Goal: Use online tool/utility: Use online tool/utility

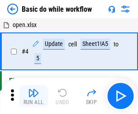
click at [33, 96] on img "button" at bounding box center [33, 93] width 11 height 11
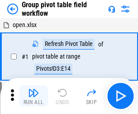
click at [33, 96] on img "button" at bounding box center [33, 93] width 11 height 11
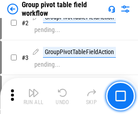
scroll to position [467, 0]
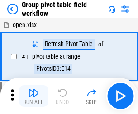
click at [33, 96] on img "button" at bounding box center [33, 93] width 11 height 11
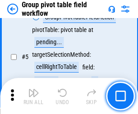
scroll to position [467, 0]
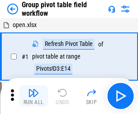
click at [33, 96] on img "button" at bounding box center [33, 93] width 11 height 11
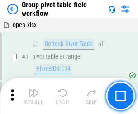
scroll to position [467, 0]
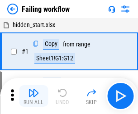
click at [33, 96] on img "button" at bounding box center [33, 93] width 11 height 11
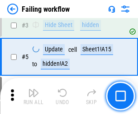
scroll to position [192, 0]
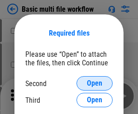
click at [95, 84] on span "Open" at bounding box center [94, 83] width 15 height 7
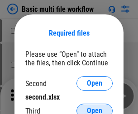
click at [95, 108] on span "Open" at bounding box center [94, 111] width 15 height 7
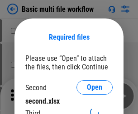
scroll to position [4, 0]
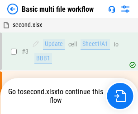
scroll to position [37, 0]
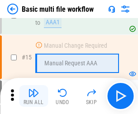
click at [33, 96] on img "button" at bounding box center [33, 93] width 11 height 11
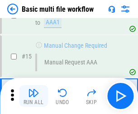
click at [33, 96] on img "button" at bounding box center [33, 93] width 11 height 11
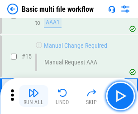
scroll to position [602, 0]
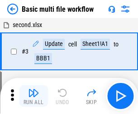
click at [33, 96] on img "button" at bounding box center [33, 93] width 11 height 11
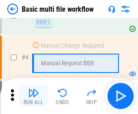
click at [33, 96] on img "button" at bounding box center [33, 93] width 11 height 11
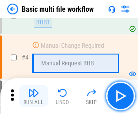
click at [33, 96] on img "button" at bounding box center [33, 93] width 11 height 11
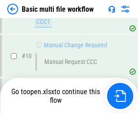
scroll to position [473, 0]
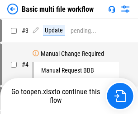
scroll to position [37, 0]
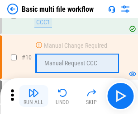
click at [33, 96] on img "button" at bounding box center [33, 93] width 11 height 11
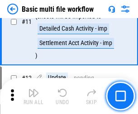
click at [33, 96] on img "button" at bounding box center [33, 93] width 11 height 11
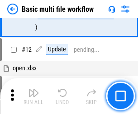
scroll to position [424, 0]
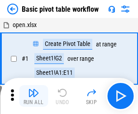
click at [33, 96] on img "button" at bounding box center [33, 93] width 11 height 11
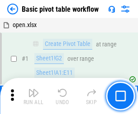
scroll to position [217, 0]
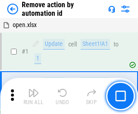
scroll to position [33, 0]
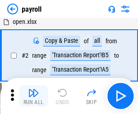
click at [33, 96] on img "button" at bounding box center [33, 93] width 11 height 11
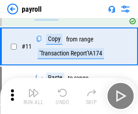
scroll to position [66, 0]
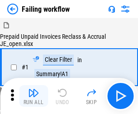
click at [33, 96] on img "button" at bounding box center [33, 93] width 11 height 11
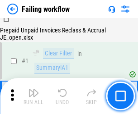
scroll to position [146, 0]
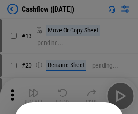
scroll to position [88, 0]
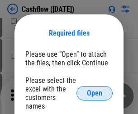
click at [95, 90] on span "Open" at bounding box center [94, 93] width 15 height 7
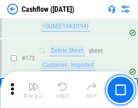
scroll to position [958, 0]
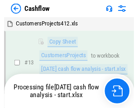
scroll to position [182, 0]
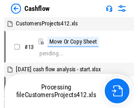
scroll to position [10, 0]
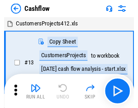
scroll to position [10, 0]
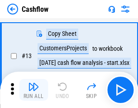
click at [33, 90] on img "button" at bounding box center [33, 86] width 11 height 11
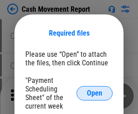
click at [95, 94] on span "Open" at bounding box center [94, 93] width 15 height 7
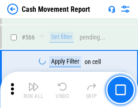
scroll to position [4148, 0]
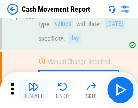
click at [33, 90] on img "button" at bounding box center [33, 86] width 11 height 11
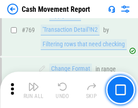
scroll to position [5029, 0]
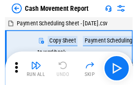
scroll to position [16, 0]
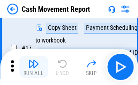
click at [33, 67] on img "button" at bounding box center [33, 63] width 11 height 11
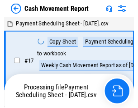
scroll to position [5, 0]
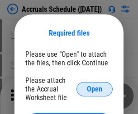
click at [95, 89] on span "Open" at bounding box center [94, 89] width 15 height 7
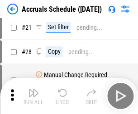
click at [33, 96] on img "button" at bounding box center [33, 93] width 11 height 11
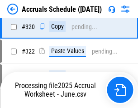
scroll to position [1683, 0]
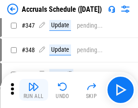
click at [33, 90] on img "button" at bounding box center [33, 86] width 11 height 11
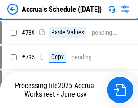
scroll to position [3801, 0]
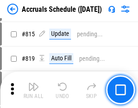
click at [33, 90] on img "button" at bounding box center [33, 86] width 11 height 11
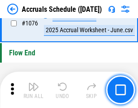
scroll to position [5420, 0]
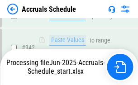
scroll to position [4880, 0]
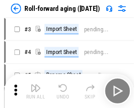
scroll to position [1, 0]
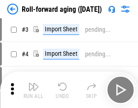
click at [33, 90] on img "button" at bounding box center [33, 86] width 11 height 11
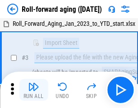
click at [33, 90] on img "button" at bounding box center [33, 86] width 11 height 11
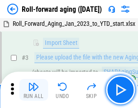
scroll to position [58, 0]
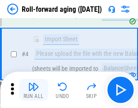
click at [33, 90] on img "button" at bounding box center [33, 86] width 11 height 11
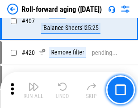
scroll to position [3138, 0]
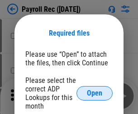
click at [95, 94] on span "Open" at bounding box center [94, 93] width 15 height 7
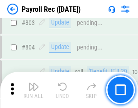
scroll to position [5749, 0]
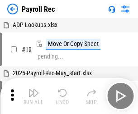
click at [33, 96] on img "button" at bounding box center [33, 93] width 11 height 11
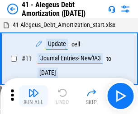
click at [33, 96] on img "button" at bounding box center [33, 93] width 11 height 11
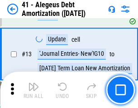
scroll to position [112, 0]
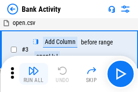
click at [33, 74] on img "button" at bounding box center [33, 70] width 11 height 11
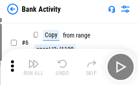
scroll to position [48, 0]
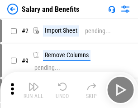
click at [33, 90] on img "button" at bounding box center [33, 86] width 11 height 11
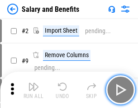
scroll to position [12, 0]
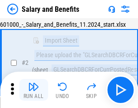
click at [33, 90] on img "button" at bounding box center [33, 86] width 11 height 11
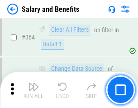
scroll to position [4262, 0]
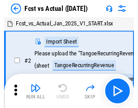
scroll to position [12, 0]
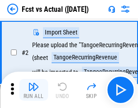
click at [33, 90] on img "button" at bounding box center [33, 86] width 11 height 11
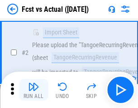
click at [33, 90] on img "button" at bounding box center [33, 86] width 11 height 11
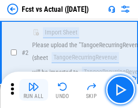
scroll to position [85, 0]
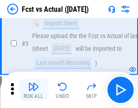
click at [33, 90] on img "button" at bounding box center [33, 86] width 11 height 11
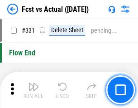
scroll to position [4332, 0]
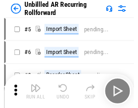
scroll to position [19, 0]
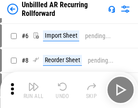
click at [33, 90] on img "button" at bounding box center [33, 86] width 11 height 11
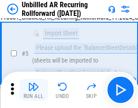
click at [33, 90] on img "button" at bounding box center [33, 86] width 11 height 11
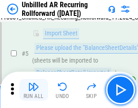
scroll to position [85, 0]
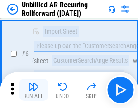
click at [33, 90] on img "button" at bounding box center [33, 86] width 11 height 11
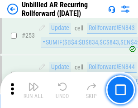
scroll to position [3074, 0]
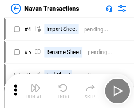
scroll to position [14, 0]
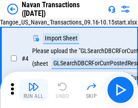
click at [33, 90] on img "button" at bounding box center [33, 86] width 11 height 11
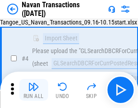
click at [33, 90] on img "button" at bounding box center [33, 86] width 11 height 11
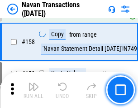
scroll to position [2934, 0]
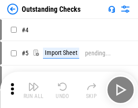
click at [33, 90] on img "button" at bounding box center [33, 86] width 11 height 11
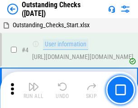
scroll to position [38, 0]
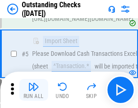
click at [33, 90] on img "button" at bounding box center [33, 86] width 11 height 11
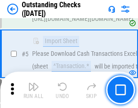
scroll to position [95, 0]
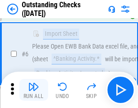
click at [33, 90] on img "button" at bounding box center [33, 86] width 11 height 11
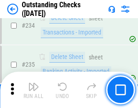
scroll to position [2748, 0]
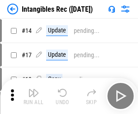
click at [33, 96] on img "button" at bounding box center [33, 93] width 11 height 11
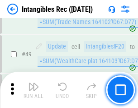
scroll to position [352, 0]
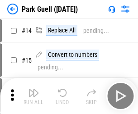
click at [33, 90] on img "button" at bounding box center [33, 93] width 11 height 11
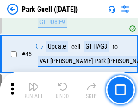
scroll to position [1132, 0]
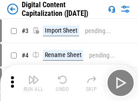
click at [33, 76] on img "button" at bounding box center [33, 79] width 11 height 11
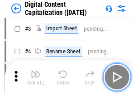
scroll to position [26, 0]
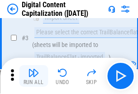
click at [33, 76] on img "button" at bounding box center [33, 72] width 11 height 11
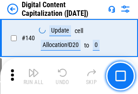
scroll to position [960, 0]
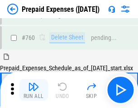
click at [33, 90] on img "button" at bounding box center [33, 86] width 11 height 11
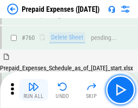
scroll to position [2508, 0]
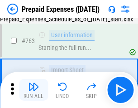
click at [33, 90] on img "button" at bounding box center [33, 86] width 11 height 11
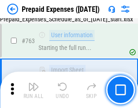
scroll to position [2562, 0]
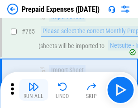
click at [33, 90] on img "button" at bounding box center [33, 86] width 11 height 11
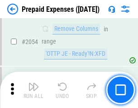
scroll to position [9459, 0]
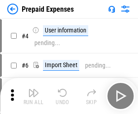
click at [33, 96] on img "button" at bounding box center [33, 93] width 11 height 11
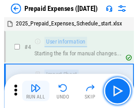
scroll to position [40, 0]
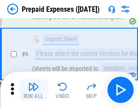
click at [33, 90] on img "button" at bounding box center [33, 86] width 11 height 11
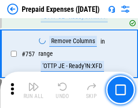
scroll to position [3224, 0]
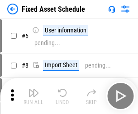
click at [33, 96] on img "button" at bounding box center [33, 93] width 11 height 11
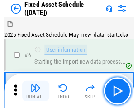
scroll to position [49, 0]
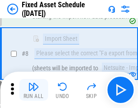
click at [33, 90] on img "button" at bounding box center [33, 86] width 11 height 11
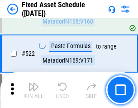
scroll to position [3145, 0]
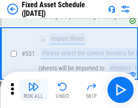
click at [33, 90] on img "button" at bounding box center [33, 86] width 11 height 11
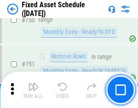
scroll to position [4412, 0]
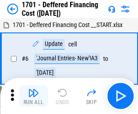
click at [33, 96] on img "button" at bounding box center [33, 93] width 11 height 11
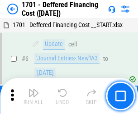
scroll to position [109, 0]
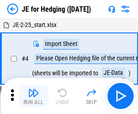
click at [33, 90] on img "button" at bounding box center [33, 93] width 11 height 11
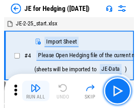
scroll to position [1, 0]
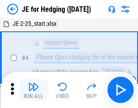
click at [33, 90] on img "button" at bounding box center [33, 86] width 11 height 11
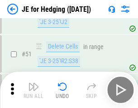
scroll to position [586, 0]
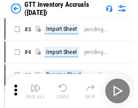
scroll to position [1, 0]
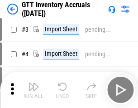
click at [33, 90] on img "button" at bounding box center [33, 86] width 11 height 11
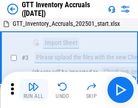
click at [33, 90] on img "button" at bounding box center [33, 86] width 11 height 11
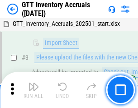
scroll to position [58, 0]
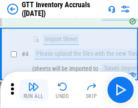
click at [33, 90] on img "button" at bounding box center [33, 86] width 11 height 11
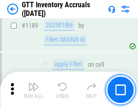
scroll to position [7390, 0]
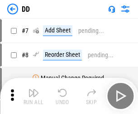
click at [33, 96] on img "button" at bounding box center [33, 93] width 11 height 11
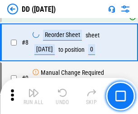
scroll to position [87, 0]
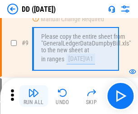
click at [33, 96] on img "button" at bounding box center [33, 93] width 11 height 11
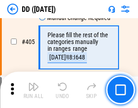
scroll to position [4049, 0]
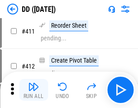
click at [33, 90] on img "button" at bounding box center [33, 86] width 11 height 11
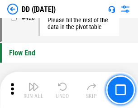
scroll to position [4331, 0]
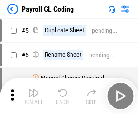
click at [33, 96] on img "button" at bounding box center [33, 93] width 11 height 11
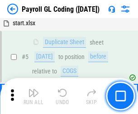
scroll to position [109, 0]
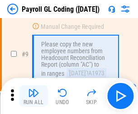
click at [33, 96] on img "button" at bounding box center [33, 93] width 11 height 11
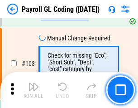
scroll to position [2123, 0]
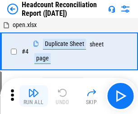
click at [33, 96] on img "button" at bounding box center [33, 93] width 11 height 11
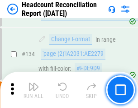
scroll to position [1088, 0]
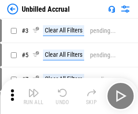
click at [33, 96] on img "button" at bounding box center [33, 93] width 11 height 11
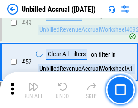
scroll to position [821, 0]
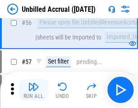
click at [33, 90] on img "button" at bounding box center [33, 86] width 11 height 11
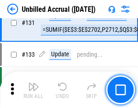
scroll to position [2696, 0]
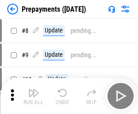
click at [33, 96] on img "button" at bounding box center [33, 93] width 11 height 11
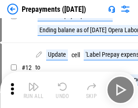
scroll to position [57, 0]
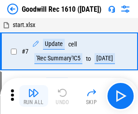
click at [33, 96] on img "button" at bounding box center [33, 93] width 11 height 11
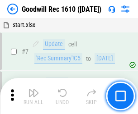
scroll to position [155, 0]
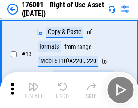
scroll to position [58, 0]
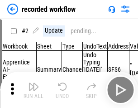
click at [33, 90] on img "button" at bounding box center [33, 86] width 11 height 11
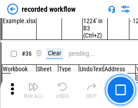
scroll to position [2829, 0]
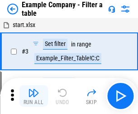
click at [33, 96] on img "button" at bounding box center [33, 93] width 11 height 11
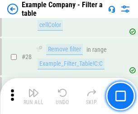
scroll to position [828, 0]
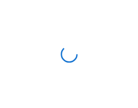
scroll to position [14, 0]
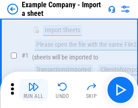
click at [33, 90] on img "button" at bounding box center [33, 86] width 11 height 11
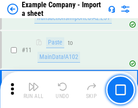
scroll to position [200, 0]
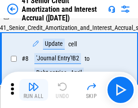
click at [33, 90] on img "button" at bounding box center [33, 86] width 11 height 11
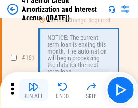
click at [33, 90] on img "button" at bounding box center [33, 86] width 11 height 11
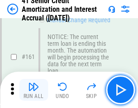
scroll to position [968, 0]
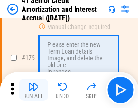
click at [33, 90] on img "button" at bounding box center [33, 86] width 11 height 11
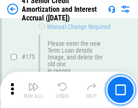
scroll to position [1060, 0]
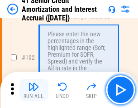
click at [33, 90] on img "button" at bounding box center [33, 86] width 11 height 11
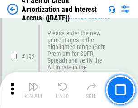
scroll to position [1155, 0]
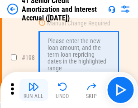
click at [33, 90] on img "button" at bounding box center [33, 86] width 11 height 11
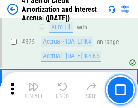
scroll to position [2312, 0]
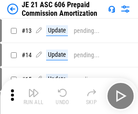
click at [33, 90] on img "button" at bounding box center [33, 93] width 11 height 11
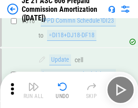
scroll to position [1690, 0]
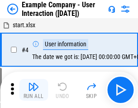
click at [33, 90] on img "button" at bounding box center [33, 86] width 11 height 11
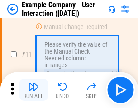
click at [33, 90] on img "button" at bounding box center [33, 86] width 11 height 11
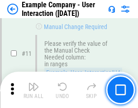
scroll to position [196, 0]
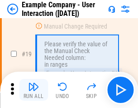
click at [33, 90] on img "button" at bounding box center [33, 86] width 11 height 11
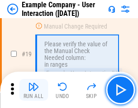
click at [33, 90] on img "button" at bounding box center [33, 86] width 11 height 11
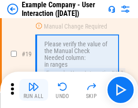
click at [33, 90] on img "button" at bounding box center [33, 86] width 11 height 11
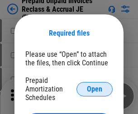
click at [95, 89] on span "Open" at bounding box center [94, 89] width 15 height 7
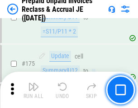
scroll to position [1222, 0]
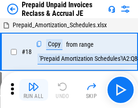
click at [33, 90] on img "button" at bounding box center [33, 86] width 11 height 11
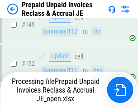
scroll to position [1222, 0]
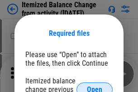
click at [95, 86] on span "Open" at bounding box center [94, 89] width 15 height 7
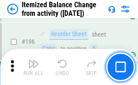
scroll to position [1742, 0]
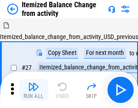
click at [33, 90] on img "button" at bounding box center [33, 86] width 11 height 11
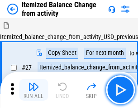
scroll to position [14, 0]
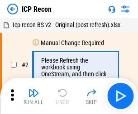
scroll to position [4, 0]
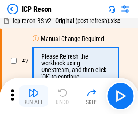
click at [33, 96] on img "button" at bounding box center [33, 93] width 11 height 11
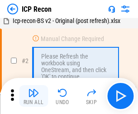
click at [33, 96] on img "button" at bounding box center [33, 93] width 11 height 11
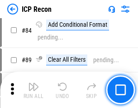
scroll to position [887, 0]
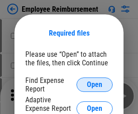
click at [95, 85] on span "Open" at bounding box center [94, 84] width 15 height 7
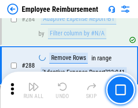
scroll to position [2460, 0]
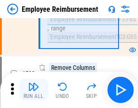
click at [33, 90] on img "button" at bounding box center [33, 86] width 11 height 11
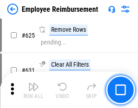
scroll to position [5418, 0]
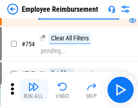
click at [33, 90] on img "button" at bounding box center [33, 86] width 11 height 11
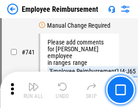
scroll to position [6349, 0]
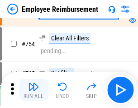
click at [33, 90] on img "button" at bounding box center [33, 86] width 11 height 11
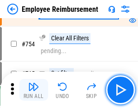
click at [33, 90] on img "button" at bounding box center [33, 86] width 11 height 11
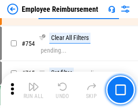
click at [33, 90] on img "button" at bounding box center [33, 86] width 11 height 11
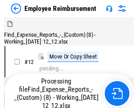
scroll to position [31, 0]
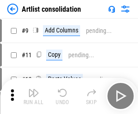
click at [33, 96] on img "button" at bounding box center [33, 93] width 11 height 11
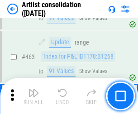
scroll to position [3962, 0]
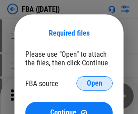
click at [95, 84] on span "Open" at bounding box center [94, 83] width 15 height 7
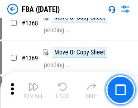
scroll to position [9719, 0]
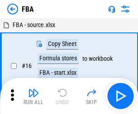
scroll to position [9, 0]
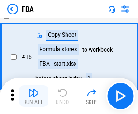
click at [33, 96] on img "button" at bounding box center [33, 93] width 11 height 11
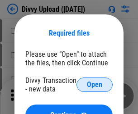
click at [95, 85] on span "Open" at bounding box center [94, 84] width 15 height 7
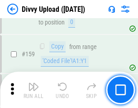
scroll to position [937, 0]
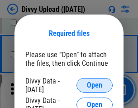
click at [95, 85] on span "Open" at bounding box center [94, 84] width 15 height 7
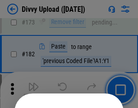
scroll to position [1016, 0]
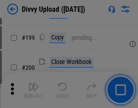
scroll to position [1316, 0]
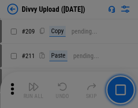
scroll to position [1537, 0]
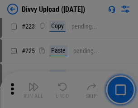
scroll to position [1806, 0]
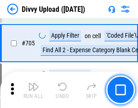
scroll to position [6191, 0]
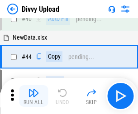
click at [33, 96] on img "button" at bounding box center [33, 93] width 11 height 11
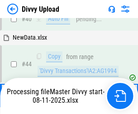
scroll to position [100, 0]
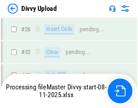
scroll to position [937, 0]
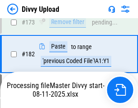
scroll to position [1013, 0]
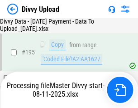
scroll to position [1311, 0]
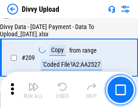
scroll to position [1664, 0]
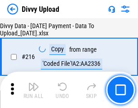
scroll to position [1863, 0]
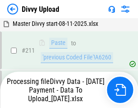
scroll to position [1811, 0]
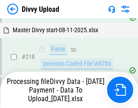
scroll to position [2010, 0]
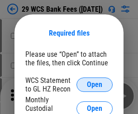
click at [95, 85] on span "Open" at bounding box center [94, 84] width 15 height 7
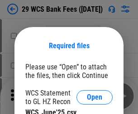
scroll to position [13, 0]
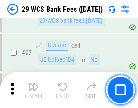
scroll to position [882, 0]
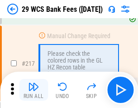
click at [33, 90] on img "button" at bounding box center [33, 86] width 11 height 11
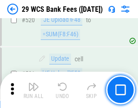
scroll to position [4670, 0]
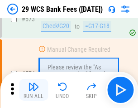
click at [33, 90] on img "button" at bounding box center [33, 86] width 11 height 11
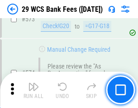
scroll to position [5011, 0]
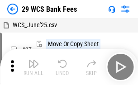
scroll to position [16, 0]
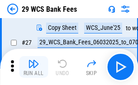
click at [33, 67] on img "button" at bounding box center [33, 63] width 11 height 11
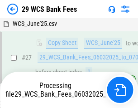
scroll to position [181, 0]
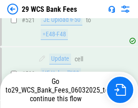
scroll to position [4948, 0]
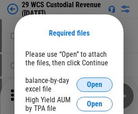
click at [95, 85] on span "Open" at bounding box center [94, 84] width 15 height 7
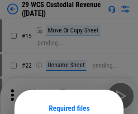
scroll to position [76, 0]
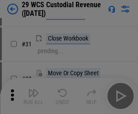
scroll to position [194, 0]
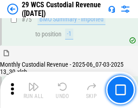
scroll to position [945, 0]
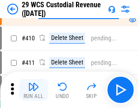
click at [33, 90] on img "button" at bounding box center [33, 86] width 11 height 11
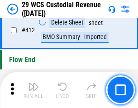
scroll to position [4322, 0]
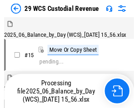
scroll to position [22, 0]
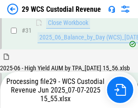
scroll to position [465, 0]
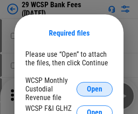
click at [95, 89] on span "Open" at bounding box center [94, 89] width 15 height 7
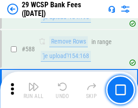
scroll to position [3562, 0]
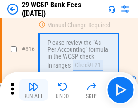
click at [33, 90] on img "button" at bounding box center [33, 86] width 11 height 11
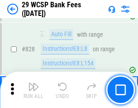
scroll to position [5742, 0]
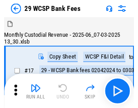
scroll to position [22, 0]
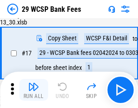
click at [33, 90] on img "button" at bounding box center [33, 86] width 11 height 11
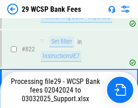
scroll to position [5564, 0]
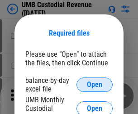
click at [95, 85] on span "Open" at bounding box center [94, 84] width 15 height 7
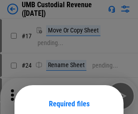
scroll to position [71, 0]
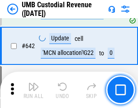
scroll to position [4687, 0]
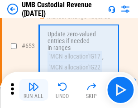
click at [33, 90] on img "button" at bounding box center [33, 86] width 11 height 11
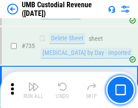
scroll to position [5534, 0]
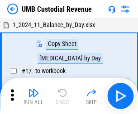
scroll to position [7, 0]
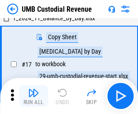
click at [33, 96] on img "button" at bounding box center [33, 93] width 11 height 11
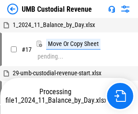
scroll to position [7, 0]
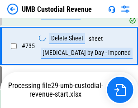
scroll to position [5513, 0]
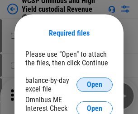
click at [95, 85] on span "Open" at bounding box center [94, 84] width 15 height 7
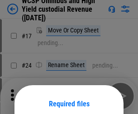
scroll to position [71, 0]
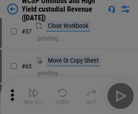
scroll to position [395, 0]
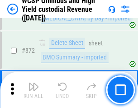
scroll to position [7659, 0]
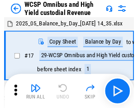
scroll to position [5, 0]
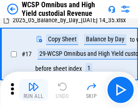
click at [33, 90] on img "button" at bounding box center [33, 86] width 11 height 11
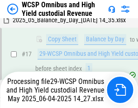
scroll to position [188, 0]
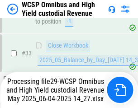
scroll to position [448, 0]
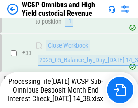
scroll to position [448, 0]
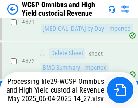
scroll to position [7638, 0]
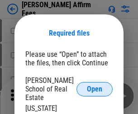
click at [95, 86] on span "Open" at bounding box center [94, 89] width 15 height 7
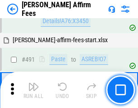
scroll to position [2461, 0]
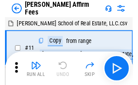
scroll to position [9, 0]
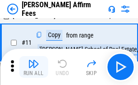
click at [33, 67] on img "button" at bounding box center [33, 63] width 11 height 11
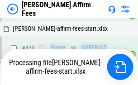
scroll to position [2054, 0]
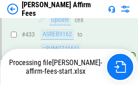
scroll to position [2387, 0]
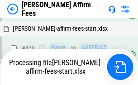
scroll to position [2093, 0]
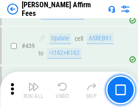
scroll to position [2362, 0]
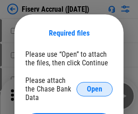
click at [95, 86] on span "Open" at bounding box center [94, 89] width 15 height 7
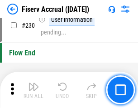
scroll to position [2867, 0]
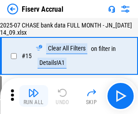
click at [33, 96] on img "button" at bounding box center [33, 93] width 11 height 11
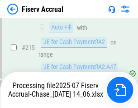
scroll to position [2857, 0]
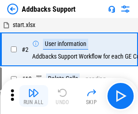
click at [33, 90] on img "button" at bounding box center [33, 93] width 11 height 11
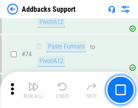
scroll to position [659, 0]
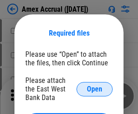
click at [95, 89] on span "Open" at bounding box center [94, 89] width 15 height 7
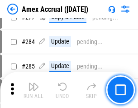
scroll to position [2356, 0]
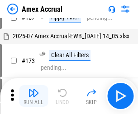
click at [33, 96] on img "button" at bounding box center [33, 93] width 11 height 11
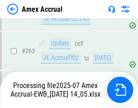
scroll to position [2585, 0]
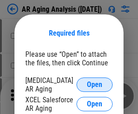
click at [95, 84] on span "Open" at bounding box center [94, 84] width 15 height 7
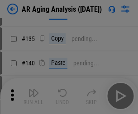
scroll to position [272, 0]
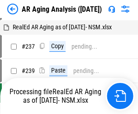
scroll to position [9, 0]
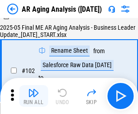
click at [33, 96] on img "button" at bounding box center [33, 93] width 11 height 11
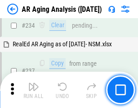
scroll to position [1403, 0]
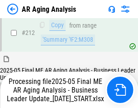
scroll to position [1430, 0]
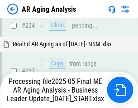
scroll to position [1430, 0]
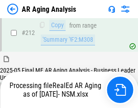
scroll to position [1353, 0]
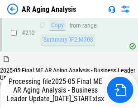
scroll to position [1361, 0]
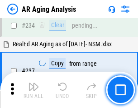
scroll to position [1392, 0]
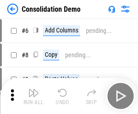
click at [33, 96] on img "button" at bounding box center [33, 93] width 11 height 11
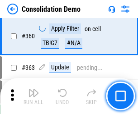
scroll to position [3033, 0]
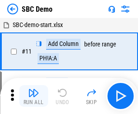
click at [33, 96] on img "button" at bounding box center [33, 93] width 11 height 11
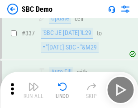
scroll to position [2381, 0]
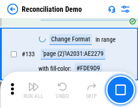
scroll to position [1075, 0]
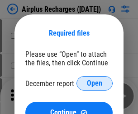
click at [95, 84] on span "Open" at bounding box center [94, 83] width 15 height 7
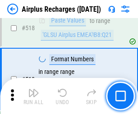
scroll to position [3894, 0]
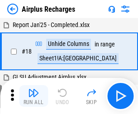
click at [33, 96] on img "button" at bounding box center [33, 93] width 11 height 11
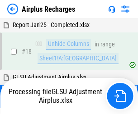
scroll to position [40, 0]
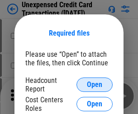
click at [95, 85] on span "Open" at bounding box center [94, 84] width 15 height 7
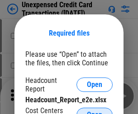
click at [95, 112] on span "Open" at bounding box center [94, 115] width 15 height 7
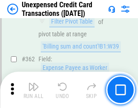
scroll to position [2327, 0]
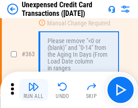
click at [33, 90] on img "button" at bounding box center [33, 86] width 11 height 11
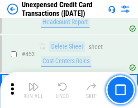
scroll to position [3086, 0]
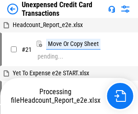
scroll to position [14, 0]
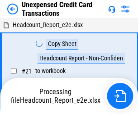
scroll to position [14, 0]
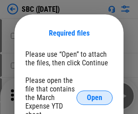
click at [95, 98] on span "Open" at bounding box center [94, 98] width 15 height 7
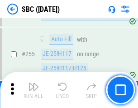
scroll to position [1768, 0]
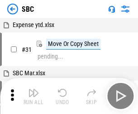
scroll to position [9, 0]
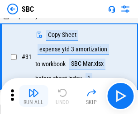
click at [33, 96] on img "button" at bounding box center [33, 93] width 11 height 11
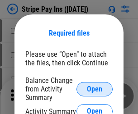
click at [95, 89] on span "Open" at bounding box center [94, 89] width 15 height 7
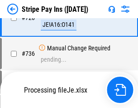
scroll to position [4765, 0]
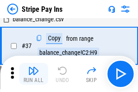
click at [33, 74] on img "button" at bounding box center [33, 70] width 11 height 11
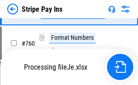
scroll to position [4745, 0]
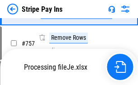
scroll to position [4745, 0]
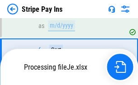
scroll to position [4745, 0]
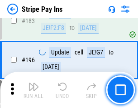
scroll to position [1225, 0]
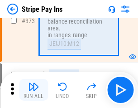
click at [33, 90] on img "button" at bounding box center [33, 86] width 11 height 11
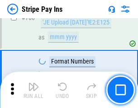
scroll to position [4734, 0]
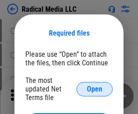
click at [95, 89] on span "Open" at bounding box center [94, 89] width 15 height 7
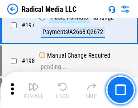
scroll to position [2093, 0]
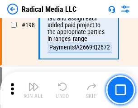
click at [33, 90] on img "button" at bounding box center [33, 86] width 11 height 11
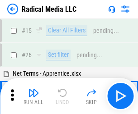
scroll to position [51, 0]
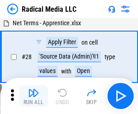
click at [33, 96] on img "button" at bounding box center [33, 93] width 11 height 11
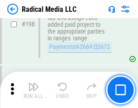
scroll to position [2269, 0]
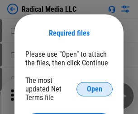
click at [95, 89] on span "Open" at bounding box center [94, 89] width 15 height 7
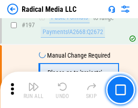
scroll to position [2093, 0]
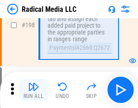
click at [33, 90] on img "button" at bounding box center [33, 86] width 11 height 11
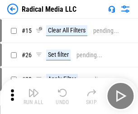
scroll to position [51, 0]
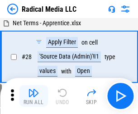
click at [33, 96] on img "button" at bounding box center [33, 93] width 11 height 11
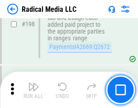
scroll to position [2269, 0]
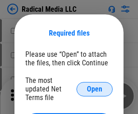
click at [95, 89] on span "Open" at bounding box center [94, 89] width 15 height 7
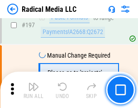
scroll to position [2093, 0]
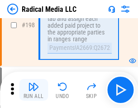
click at [33, 90] on img "button" at bounding box center [33, 86] width 11 height 11
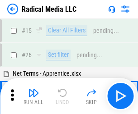
scroll to position [51, 0]
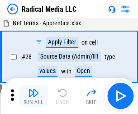
click at [33, 96] on img "button" at bounding box center [33, 93] width 11 height 11
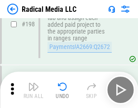
scroll to position [2269, 0]
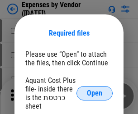
click at [95, 94] on span "Open" at bounding box center [94, 93] width 15 height 7
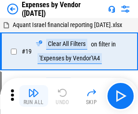
click at [33, 96] on img "button" at bounding box center [33, 93] width 11 height 11
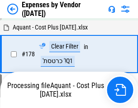
scroll to position [706, 0]
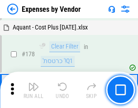
scroll to position [706, 0]
